Goal: Find specific page/section: Find specific page/section

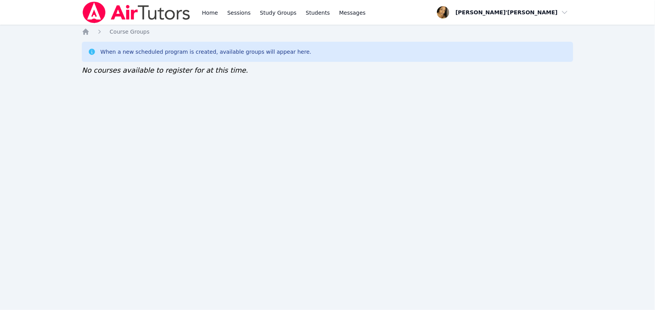
click at [107, 93] on div "Home Sessions Study Groups Students Messages Open user menu Lee'Tayna Hostick O…" at bounding box center [327, 155] width 655 height 310
